Goal: Task Accomplishment & Management: Manage account settings

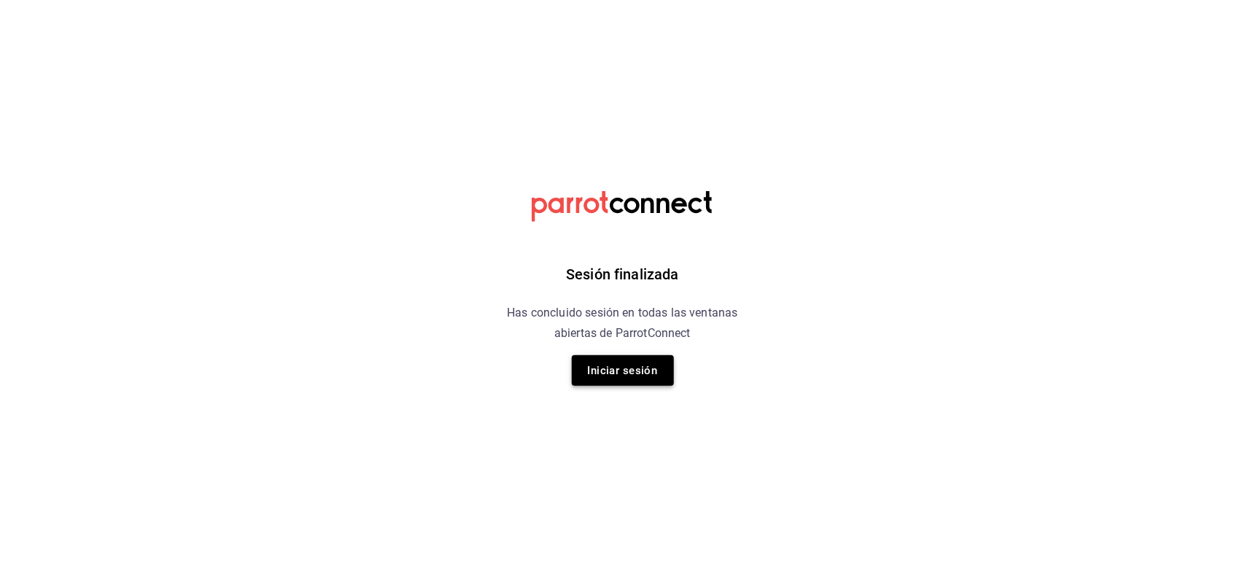
click at [629, 379] on button "Iniciar sesión" at bounding box center [623, 370] width 102 height 31
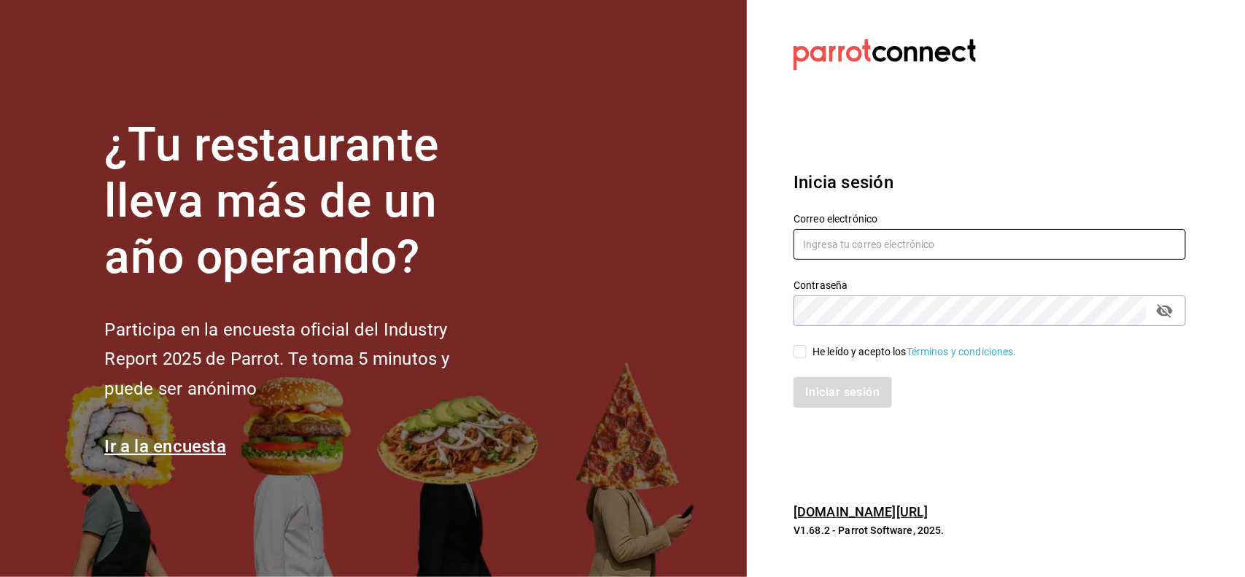
type input "[EMAIL_ADDRESS][DOMAIN_NAME]"
click at [796, 354] on input "He leído y acepto los Términos y condiciones." at bounding box center [799, 351] width 13 height 13
checkbox input "true"
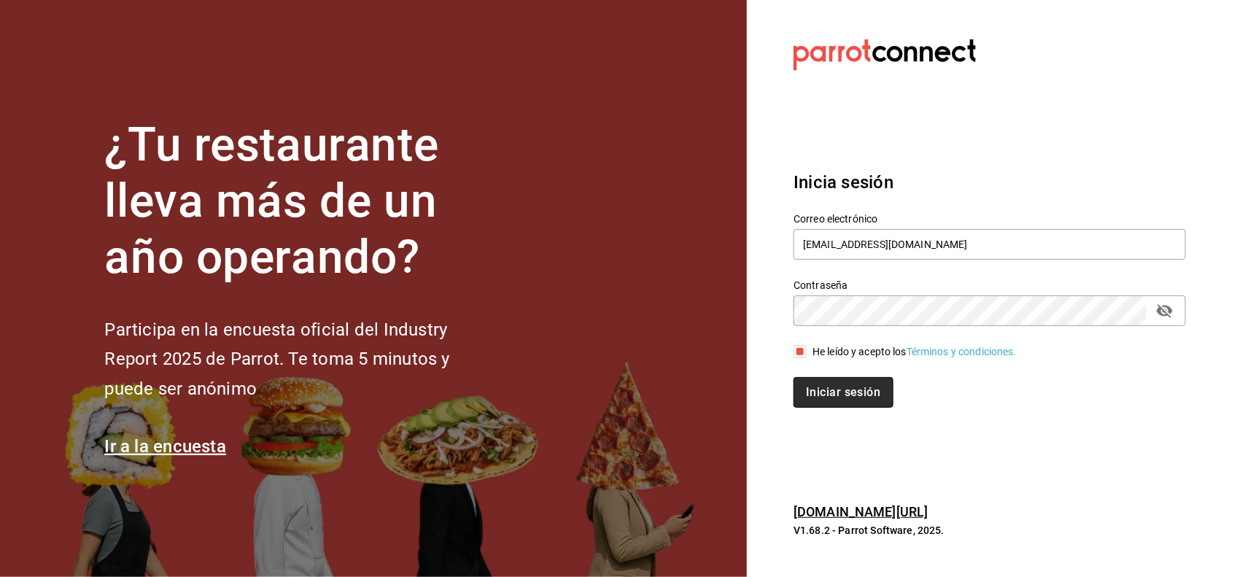
click at [808, 381] on button "Iniciar sesión" at bounding box center [842, 392] width 99 height 31
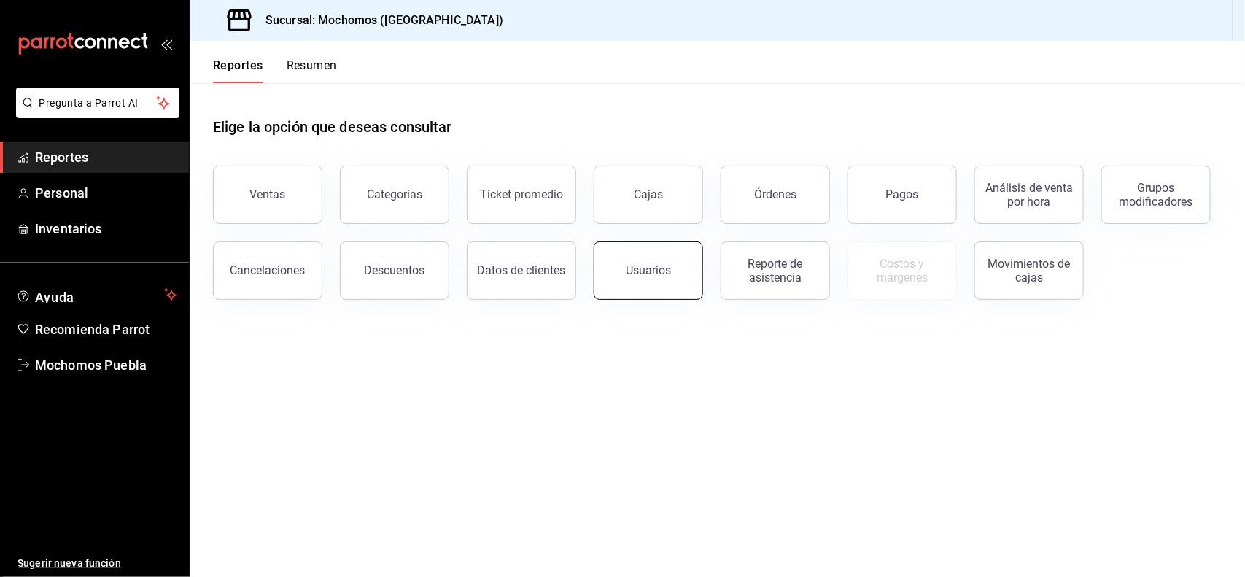
click at [634, 279] on button "Usuarios" at bounding box center [648, 270] width 109 height 58
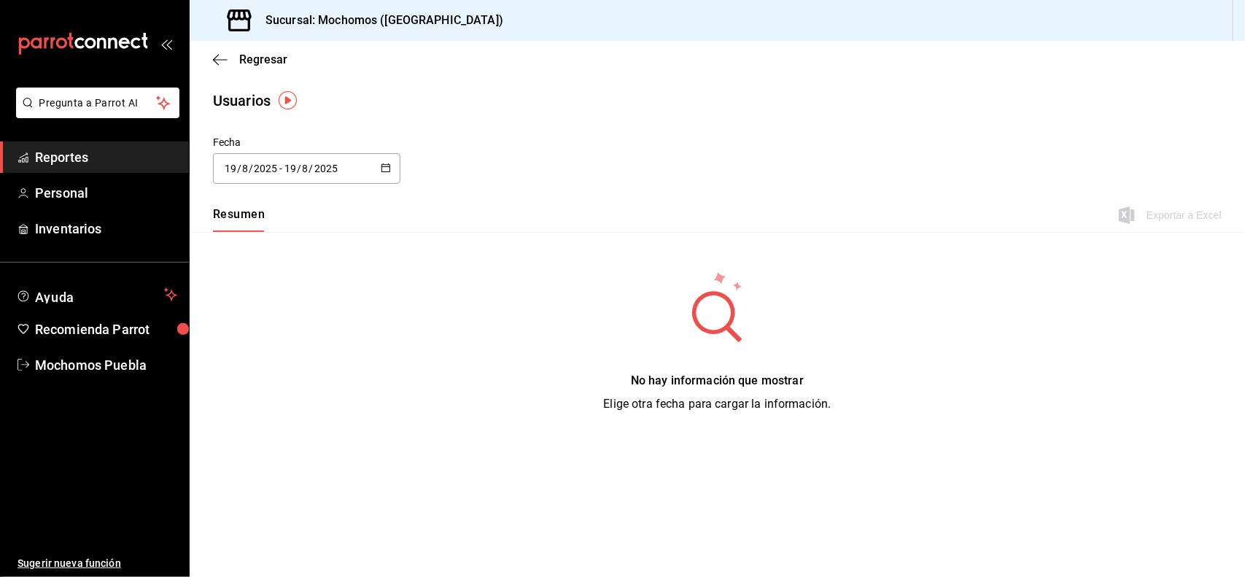
click at [365, 168] on div "2025-08-19 19 / 8 / 2025 - 2025-08-19 19 / 8 / 2025" at bounding box center [306, 168] width 187 height 31
click at [282, 283] on li "Semana actual" at bounding box center [282, 280] width 138 height 33
type input "2025-08-17"
type input "17"
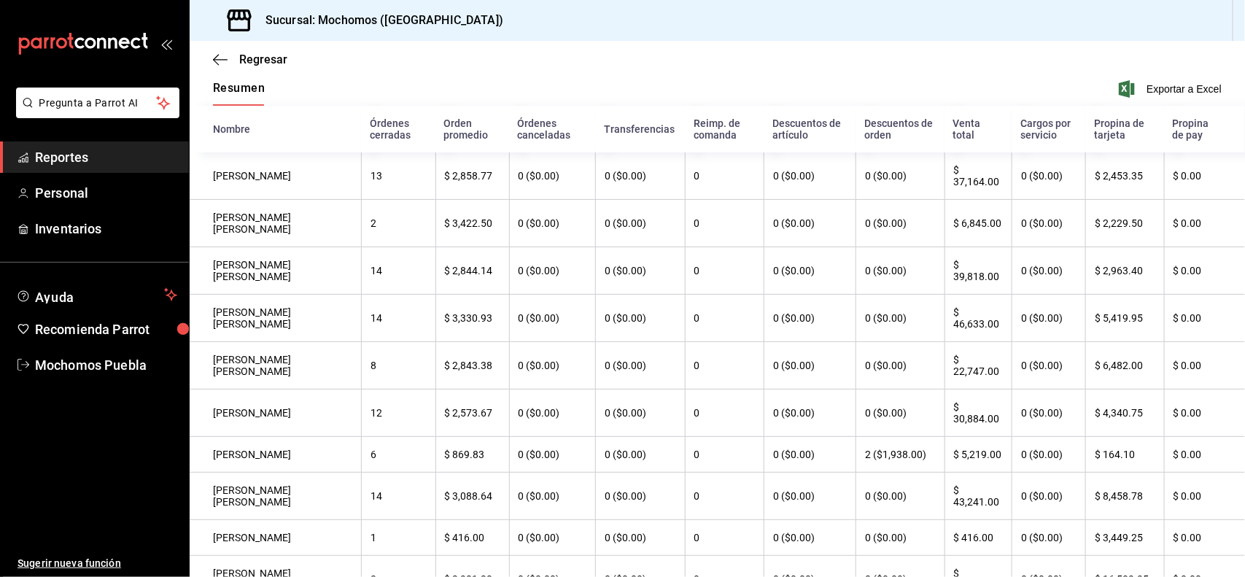
scroll to position [125, 0]
click at [764, 362] on th "0 ($0.00)" at bounding box center [810, 366] width 92 height 47
